Goal: Information Seeking & Learning: Check status

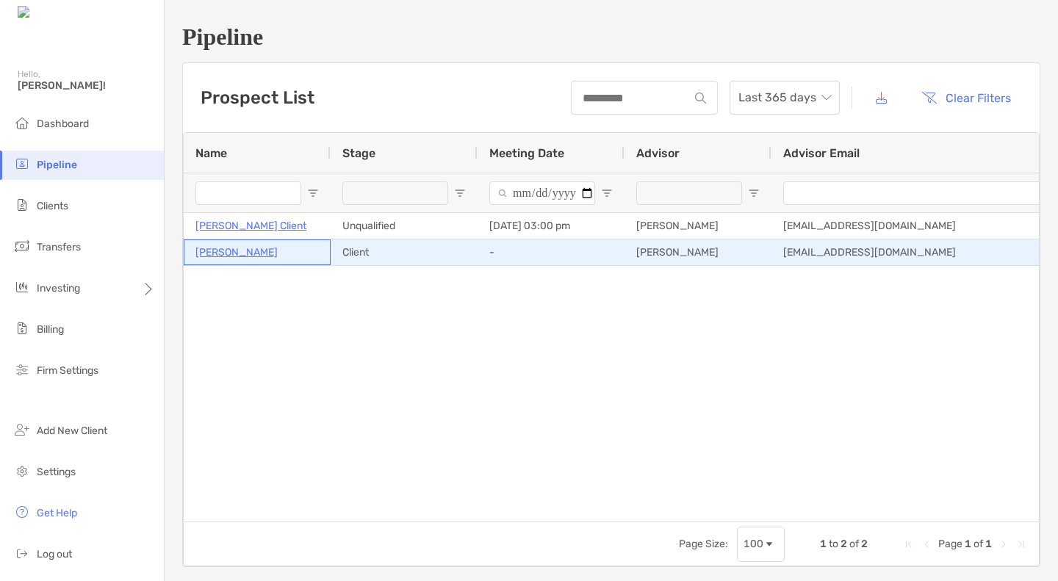
click at [217, 251] on p "[PERSON_NAME]" at bounding box center [237, 252] width 82 height 18
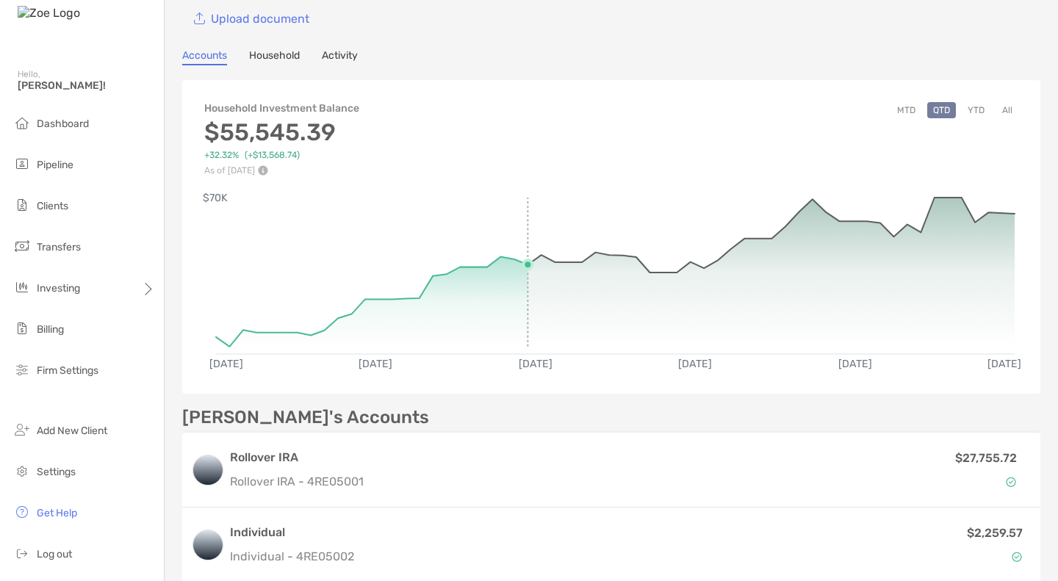
scroll to position [87, 0]
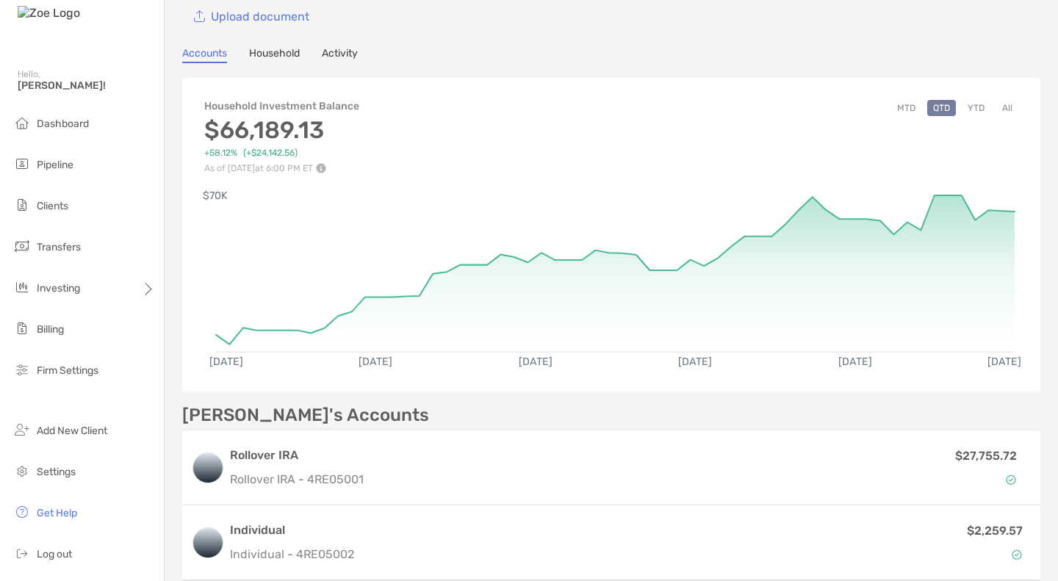
click at [967, 107] on button "YTD" at bounding box center [976, 108] width 29 height 16
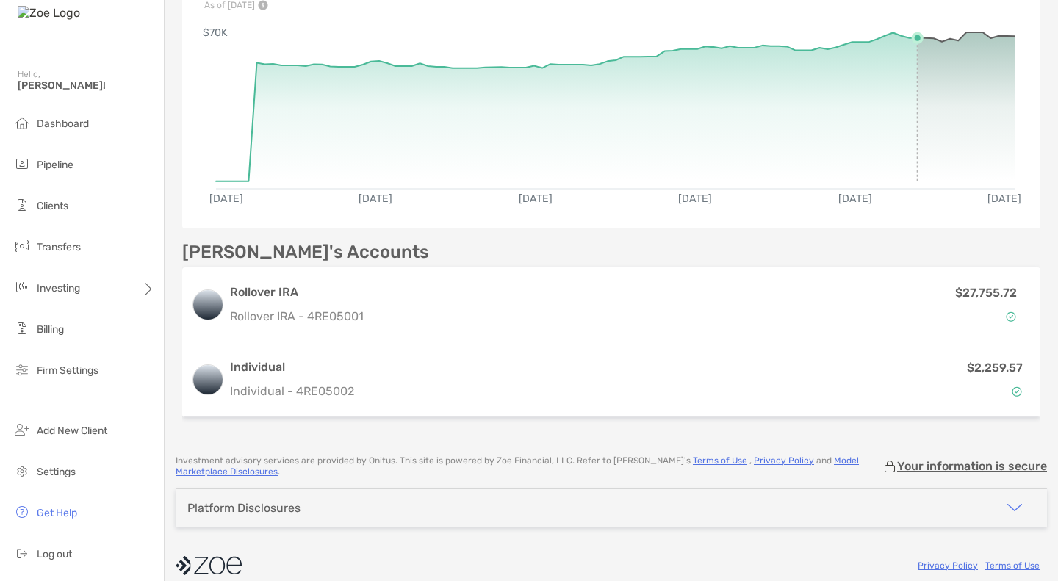
scroll to position [263, 0]
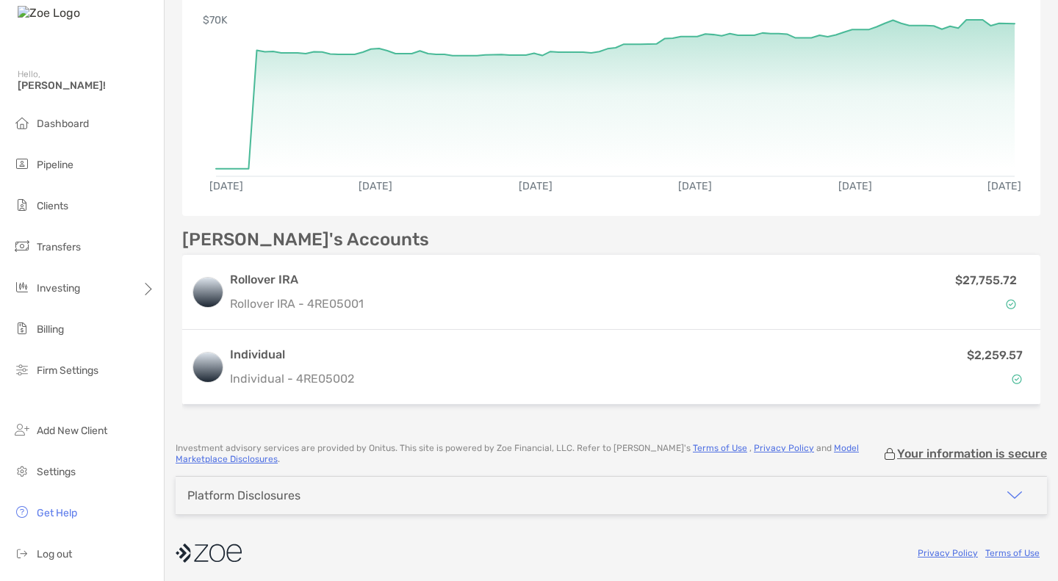
click at [862, 346] on div "$2,259.57" at bounding box center [696, 367] width 672 height 43
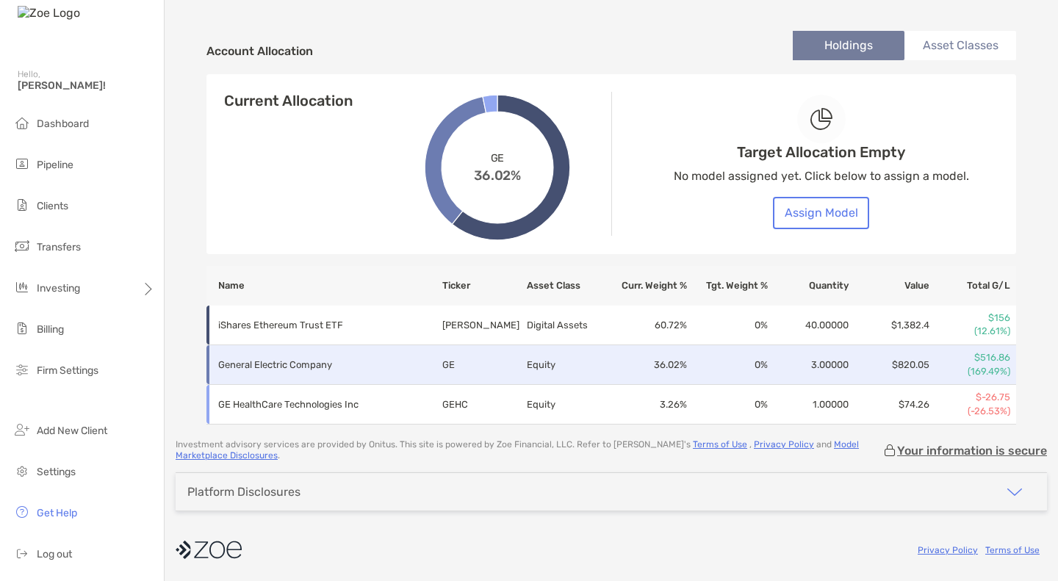
scroll to position [491, 0]
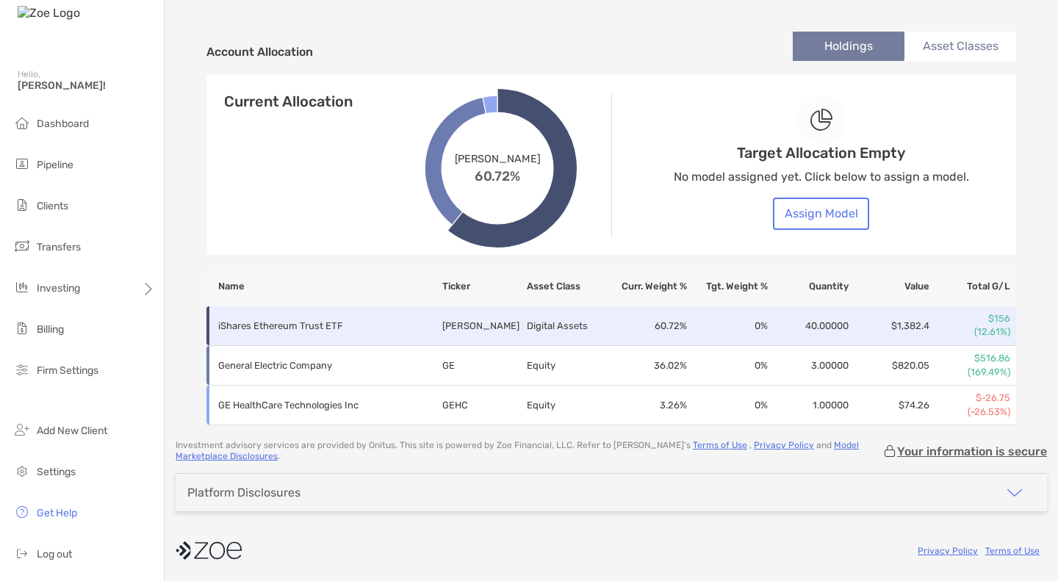
click at [769, 337] on td "40.00000" at bounding box center [809, 326] width 81 height 40
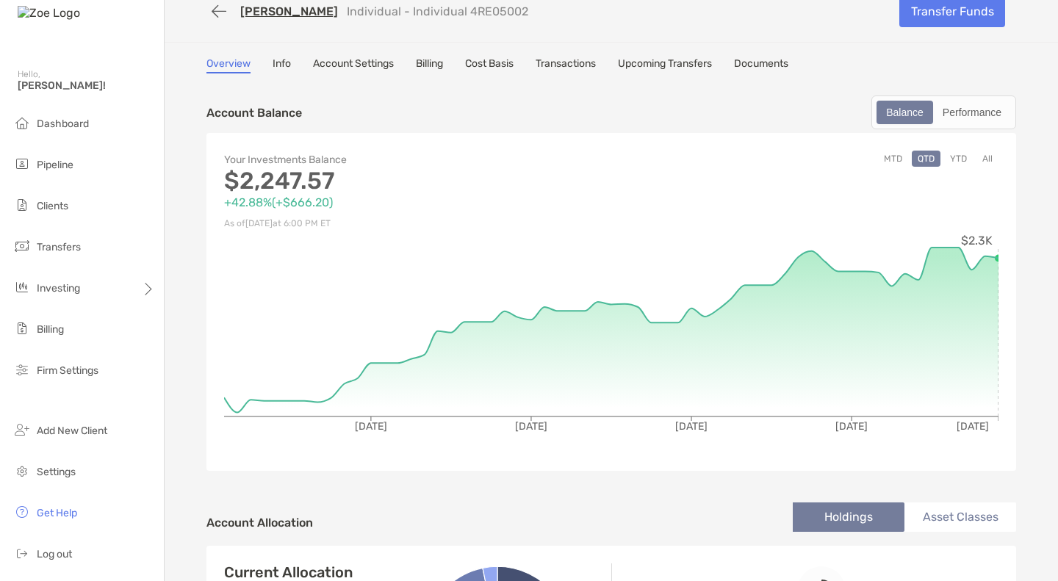
scroll to position [0, 0]
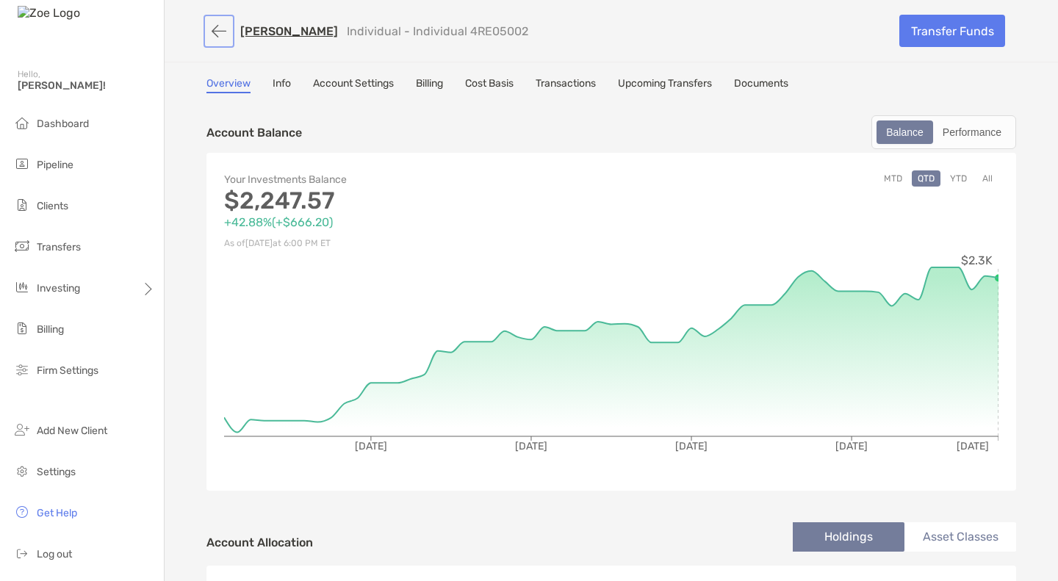
click at [215, 31] on button "button" at bounding box center [219, 31] width 25 height 27
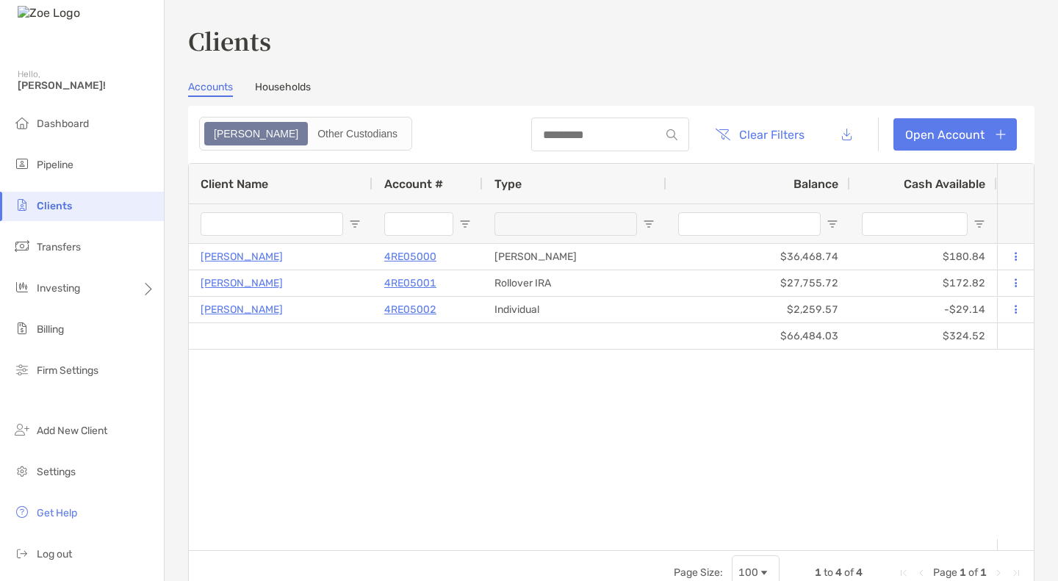
click at [289, 81] on link "Households" at bounding box center [283, 89] width 56 height 16
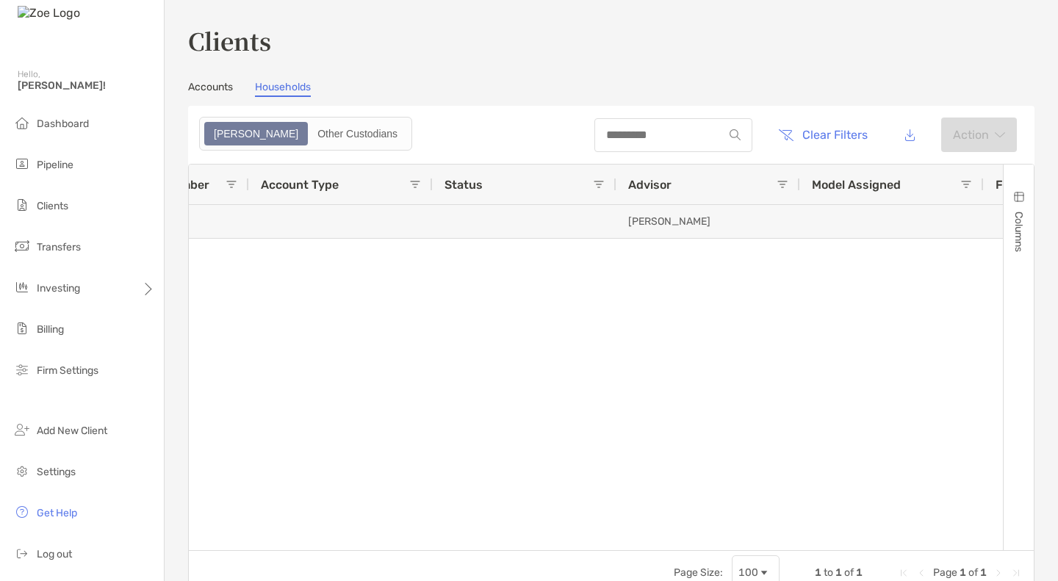
click at [221, 81] on link "Accounts" at bounding box center [210, 89] width 45 height 16
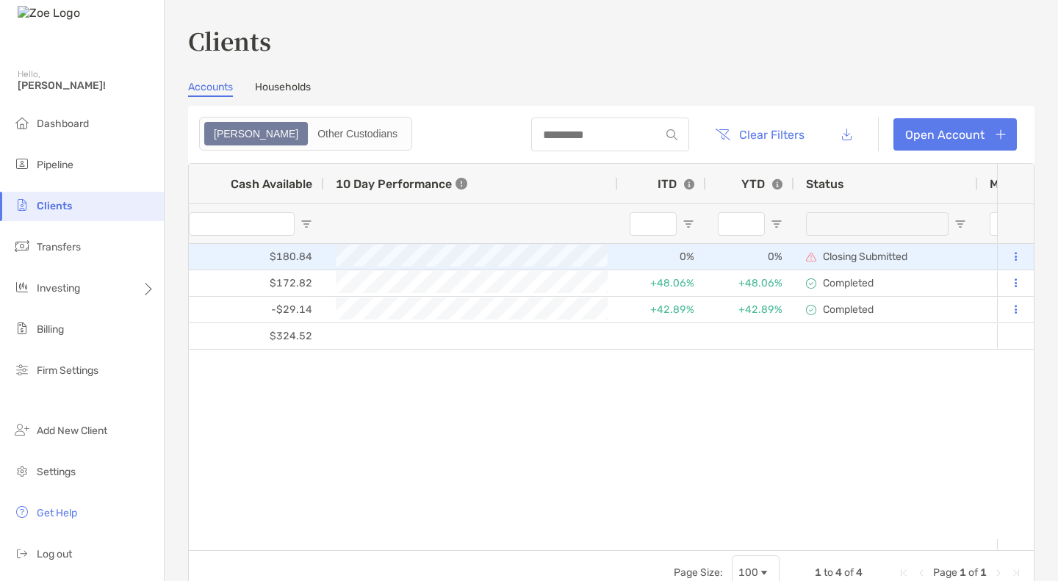
click at [850, 258] on p "Closing Submitted" at bounding box center [865, 257] width 85 height 12
click at [1015, 252] on icon at bounding box center [1016, 257] width 2 height 10
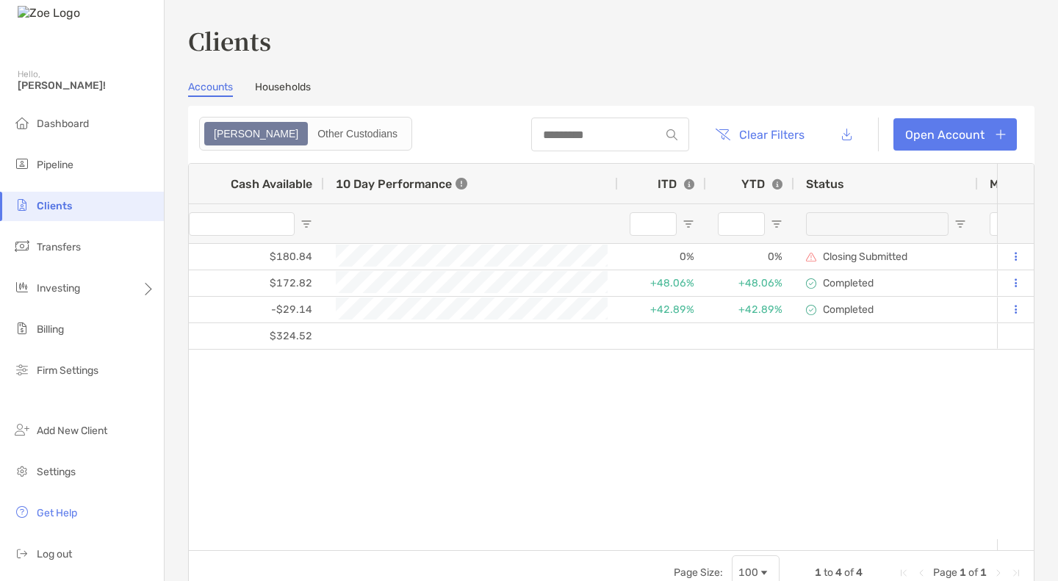
click at [877, 412] on div "[PERSON_NAME] 4RE05000 [PERSON_NAME] $36,468.74 $180.84 +27.59% As of [DATE] 0%…" at bounding box center [593, 391] width 808 height 295
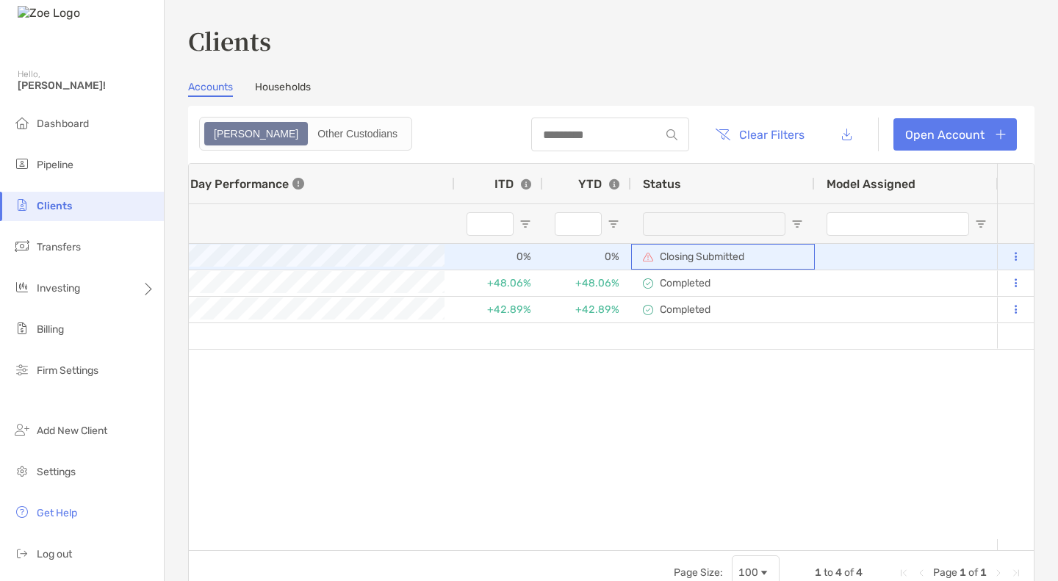
click at [692, 260] on p "Closing Submitted" at bounding box center [702, 257] width 85 height 12
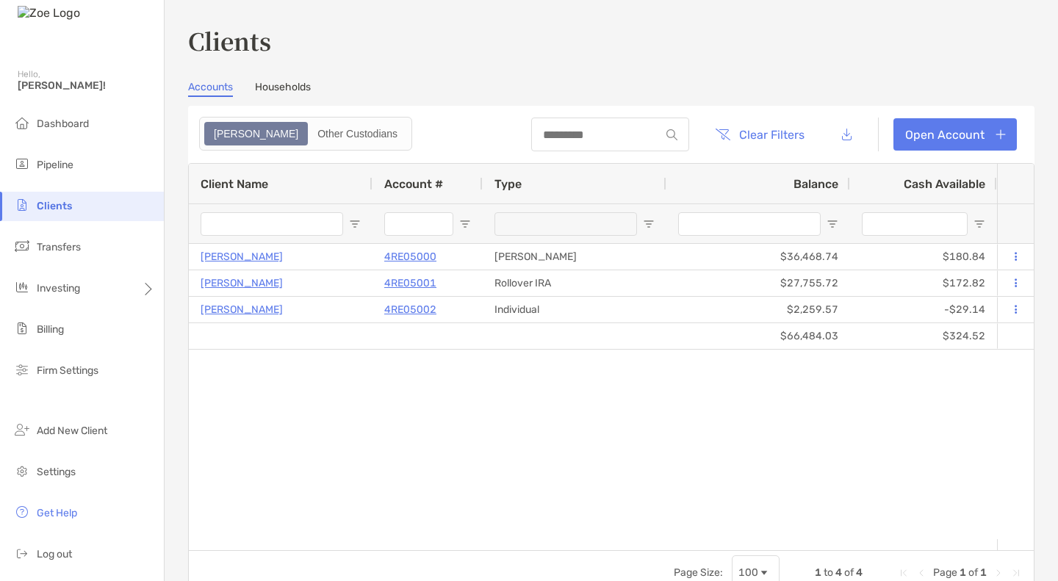
click at [309, 125] on div "Other Custodians" at bounding box center [357, 133] width 96 height 21
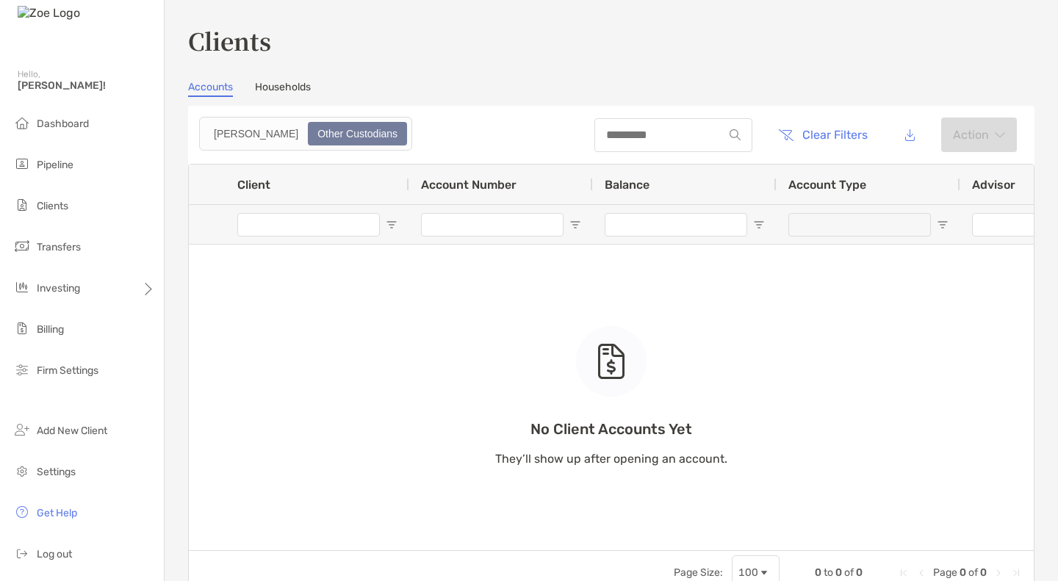
click at [215, 137] on div "[PERSON_NAME]" at bounding box center [256, 133] width 101 height 21
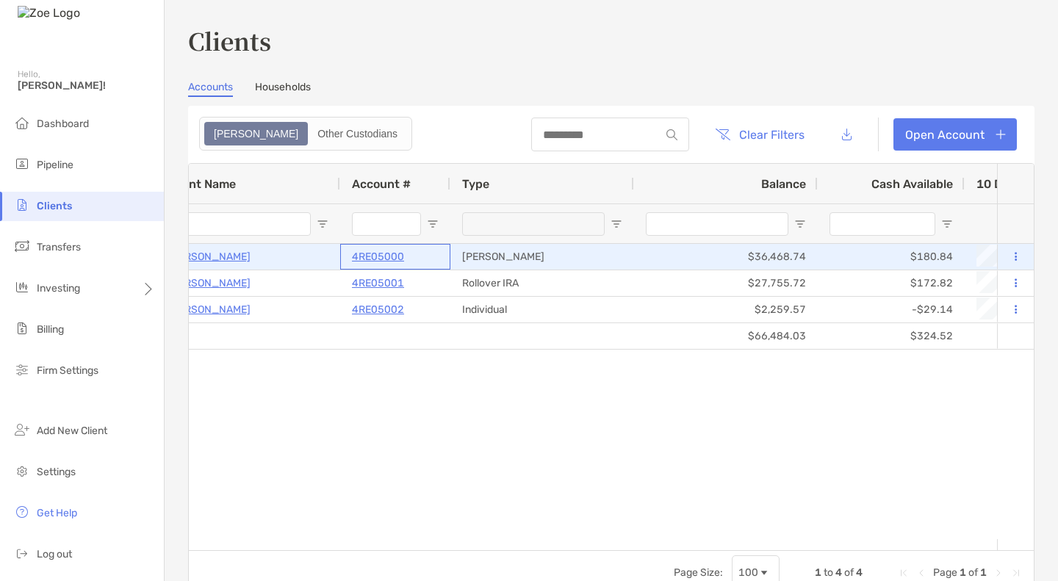
click at [370, 255] on p "4RE05000" at bounding box center [378, 257] width 52 height 18
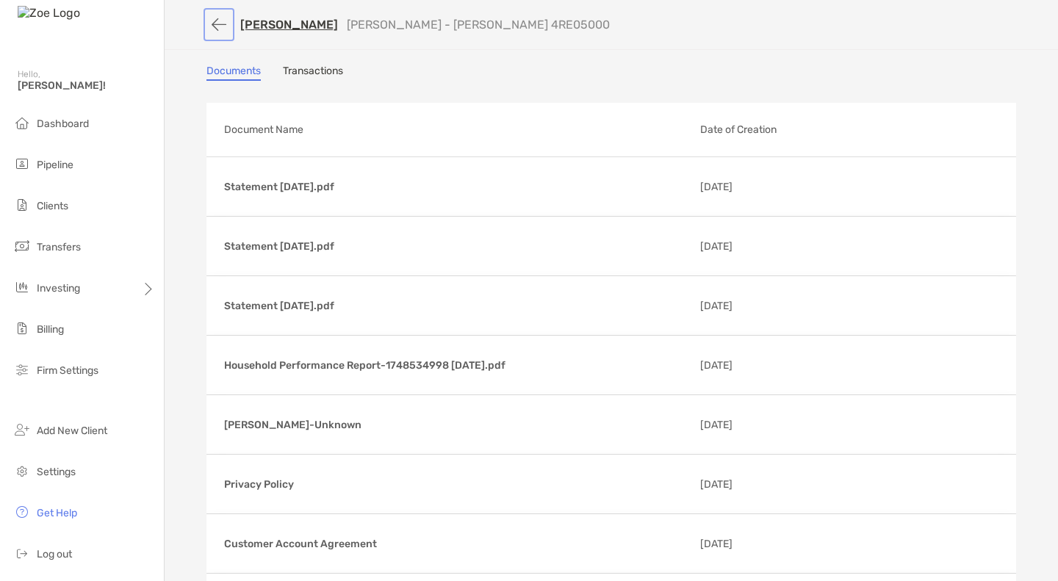
click at [210, 24] on button "button" at bounding box center [219, 24] width 25 height 27
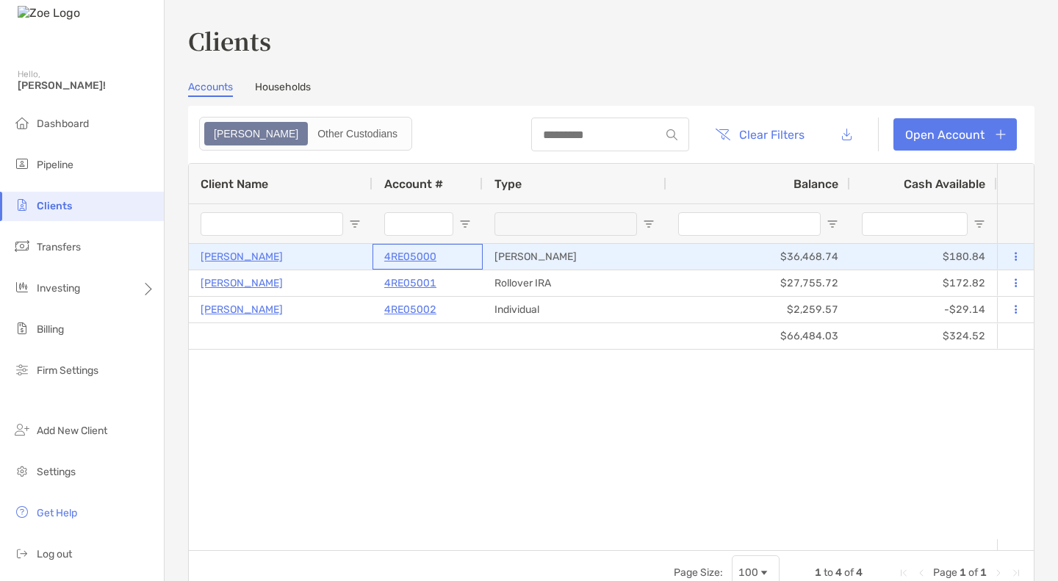
click at [405, 259] on p "4RE05000" at bounding box center [410, 257] width 52 height 18
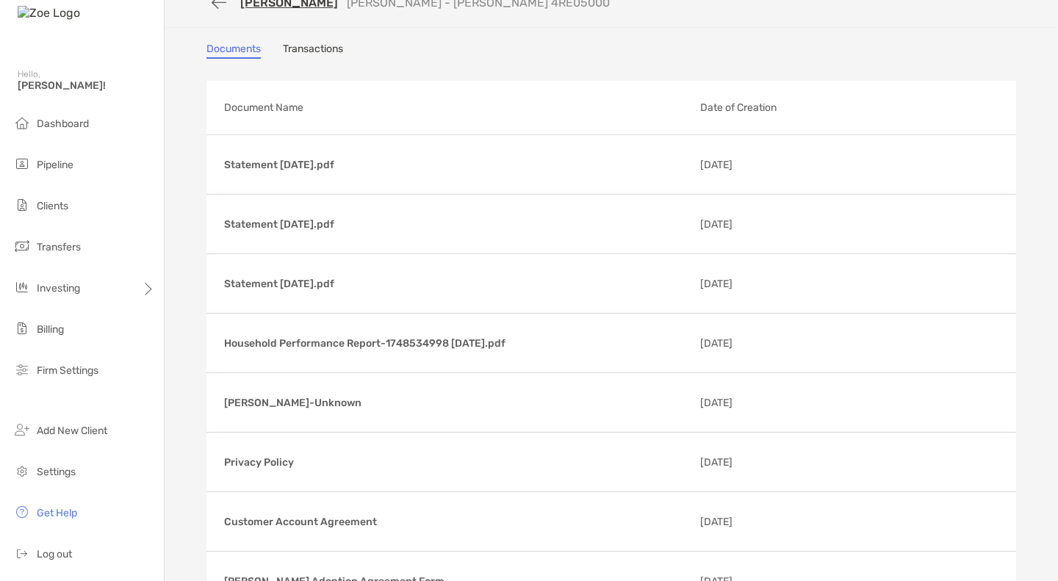
click at [299, 51] on link "Transactions" at bounding box center [313, 51] width 60 height 16
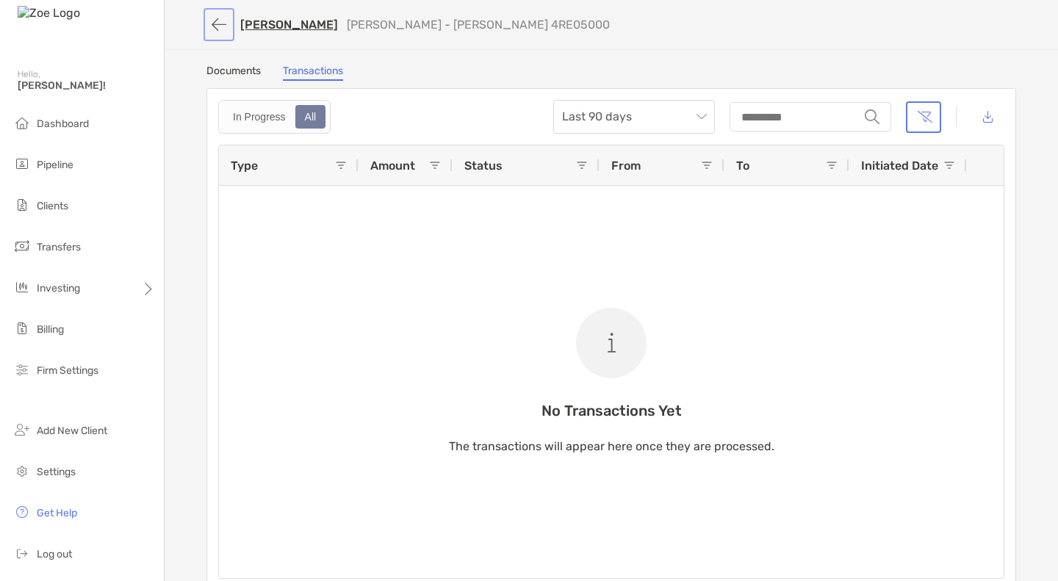
click at [218, 22] on button "button" at bounding box center [219, 24] width 25 height 27
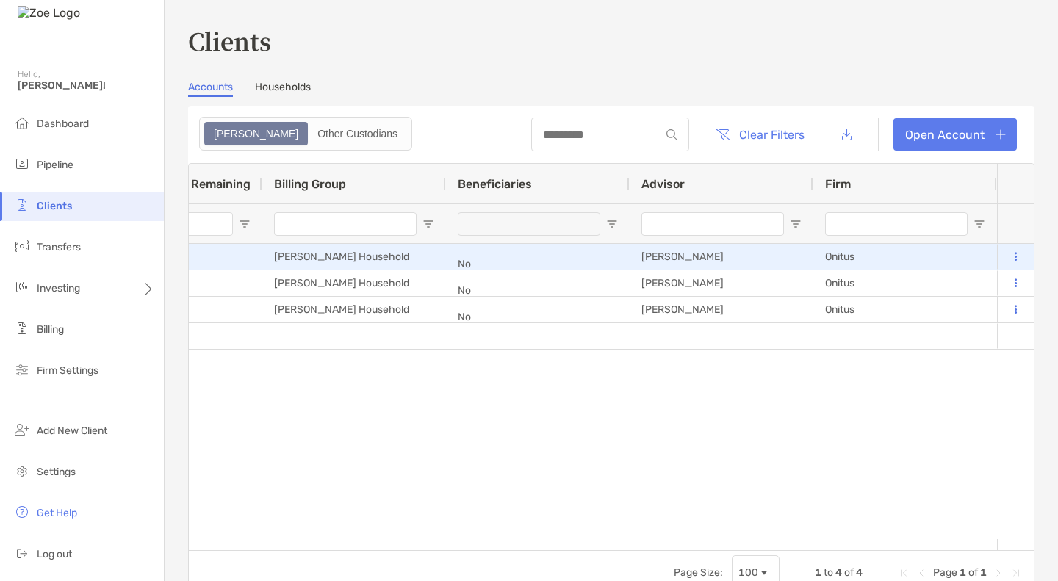
click at [1015, 259] on icon at bounding box center [1016, 257] width 2 height 10
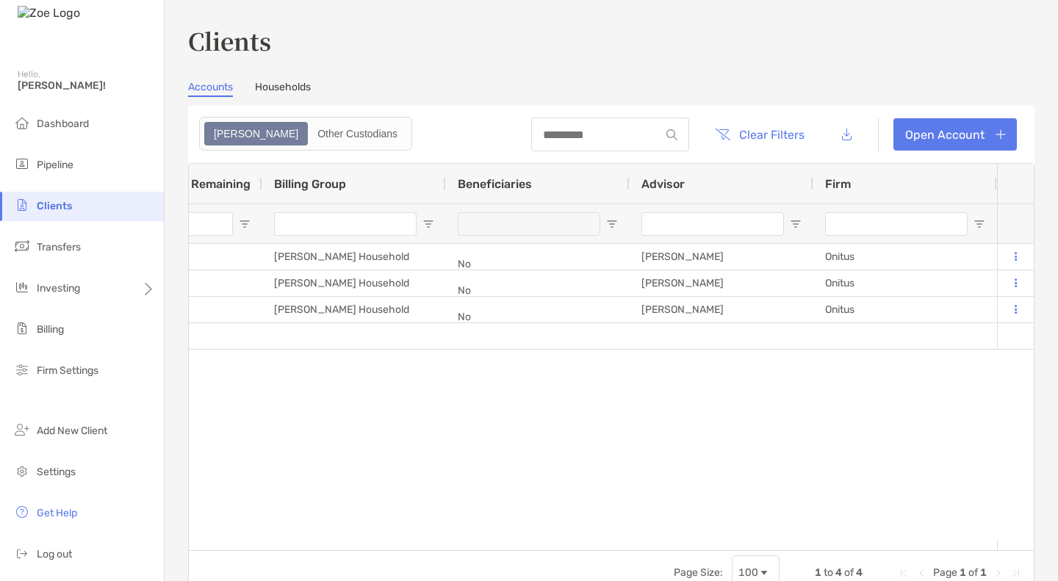
click at [788, 392] on div "[PERSON_NAME] 4RE05000 [PERSON_NAME] $36,468.74 $180.84 0% 0% Closing Submitted…" at bounding box center [593, 391] width 808 height 295
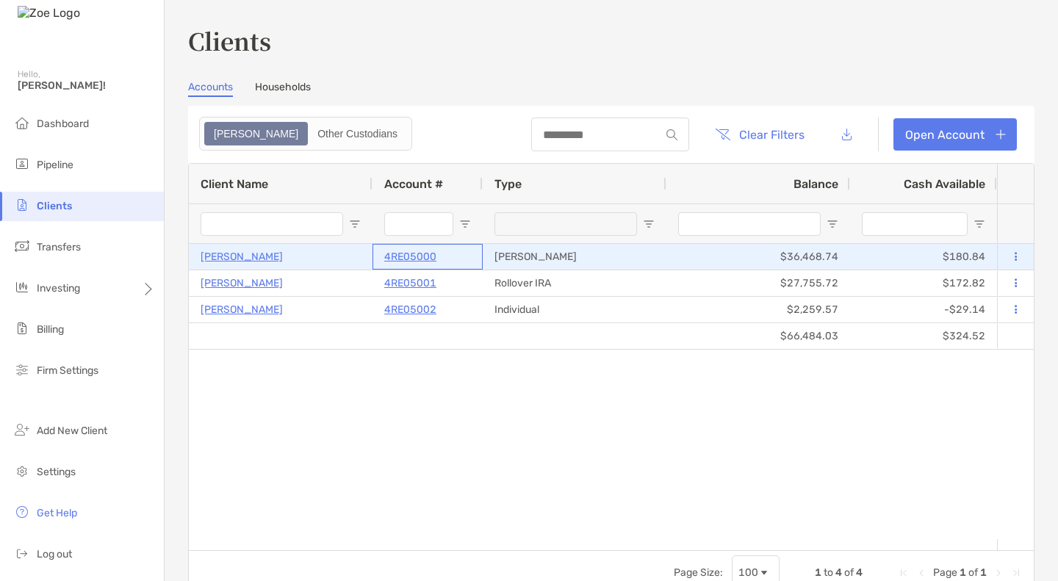
click at [411, 258] on p "4RE05000" at bounding box center [410, 257] width 52 height 18
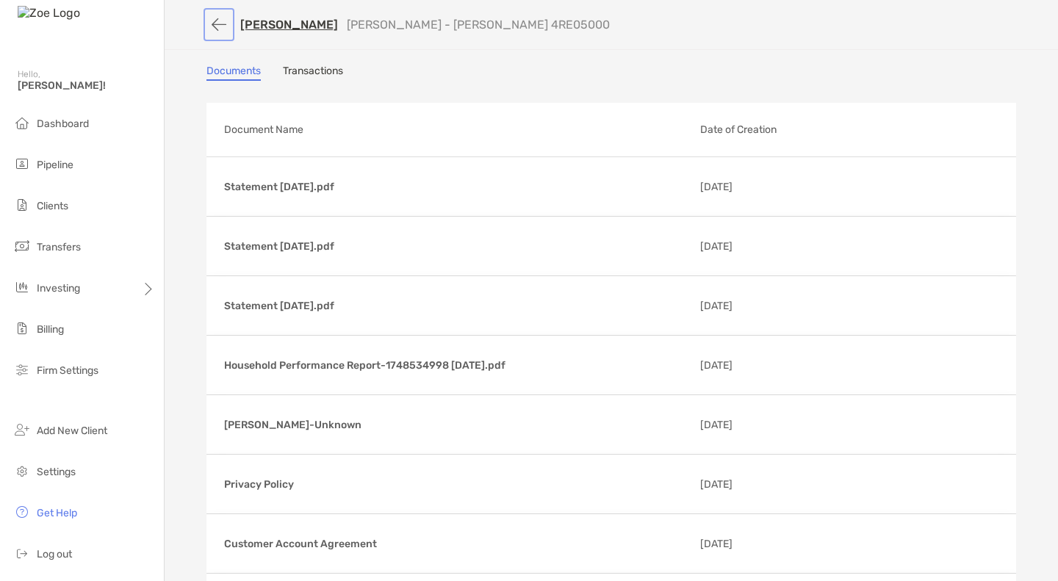
click at [211, 21] on button "button" at bounding box center [219, 24] width 25 height 27
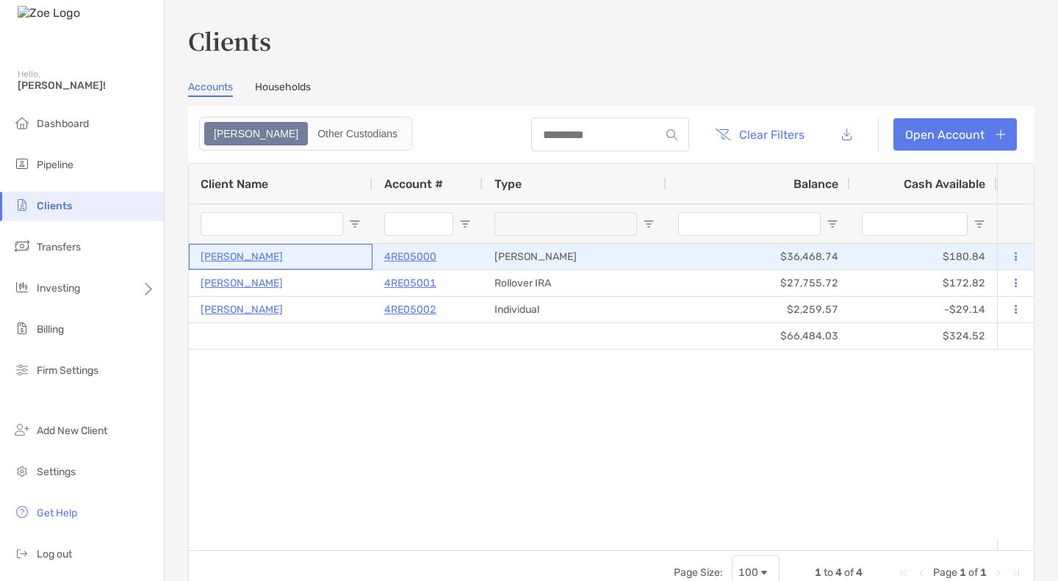
click at [229, 264] on p "[PERSON_NAME]" at bounding box center [242, 257] width 82 height 18
